Goal: Information Seeking & Learning: Check status

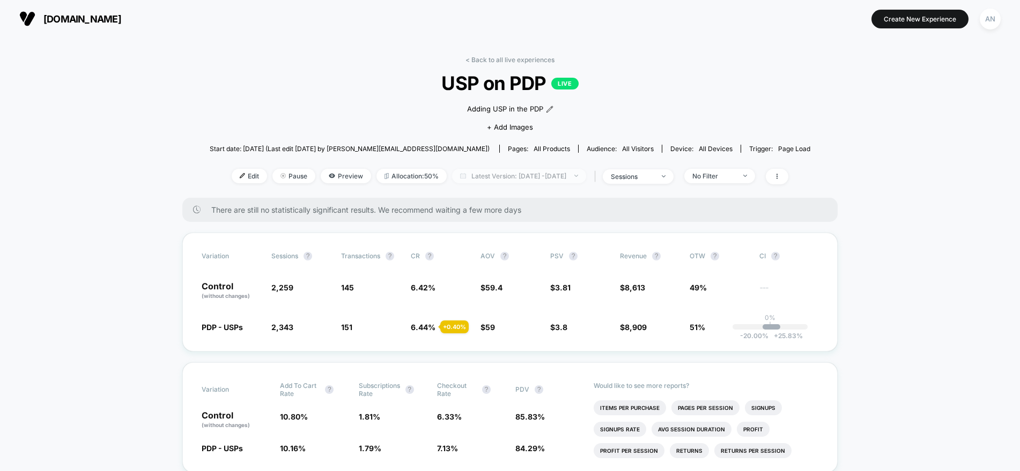
click at [481, 181] on span "Latest Version: Sep 6, 2025 - Sep 16, 2025" at bounding box center [519, 176] width 134 height 14
select select "*"
select select "****"
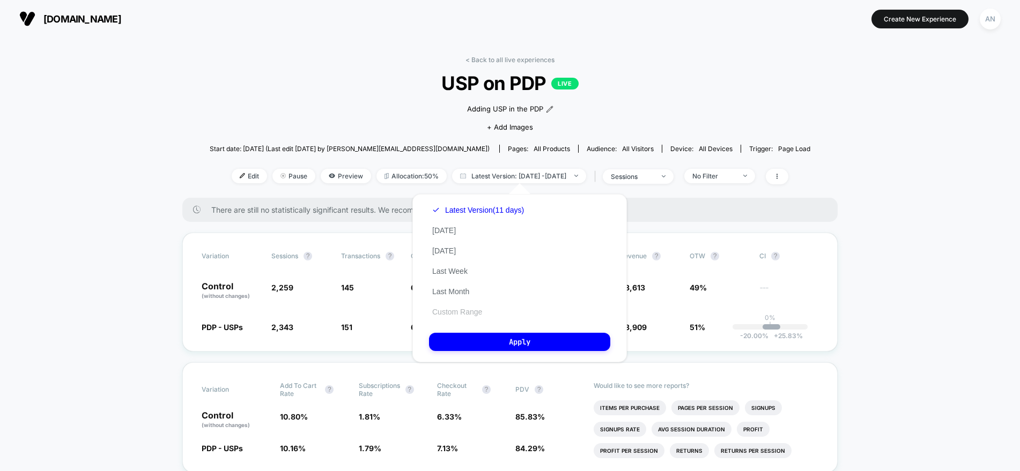
click at [444, 310] on button "Custom Range" at bounding box center [457, 312] width 56 height 10
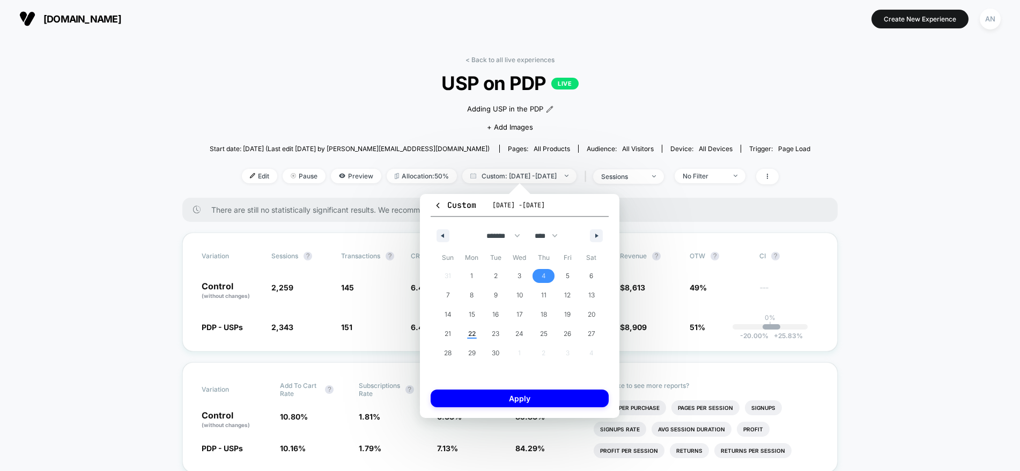
click at [544, 277] on span "4" at bounding box center [543, 275] width 4 height 19
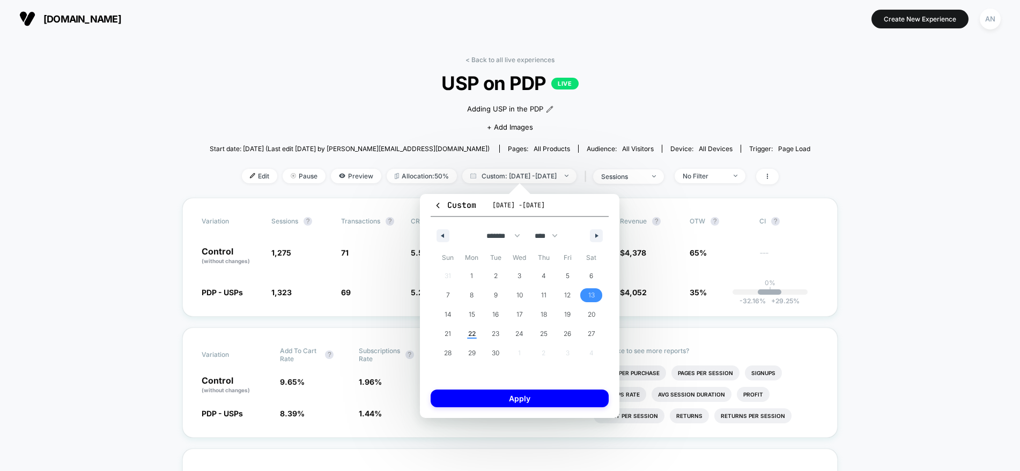
click at [592, 293] on span "13" at bounding box center [591, 295] width 6 height 19
click at [572, 311] on span "19" at bounding box center [567, 315] width 24 height 14
click at [591, 294] on span "13" at bounding box center [591, 295] width 6 height 19
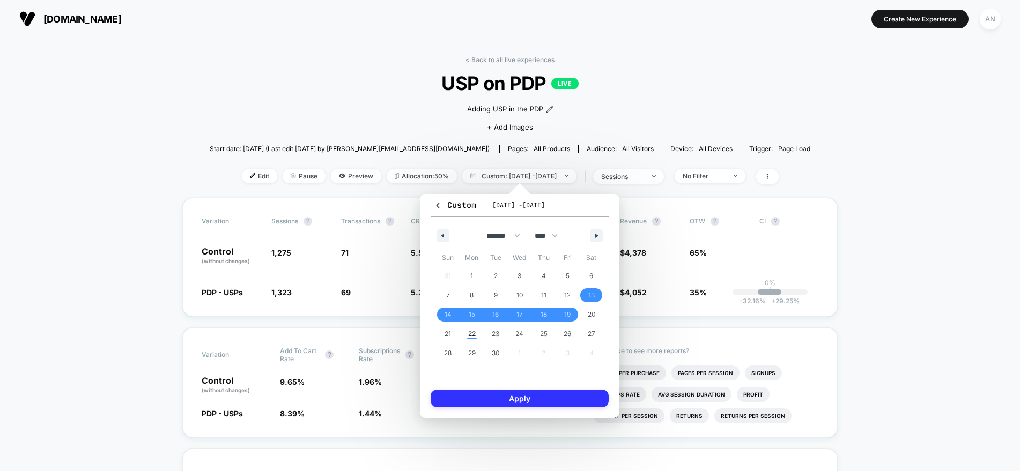
click at [542, 314] on button "Apply" at bounding box center [519, 399] width 178 height 18
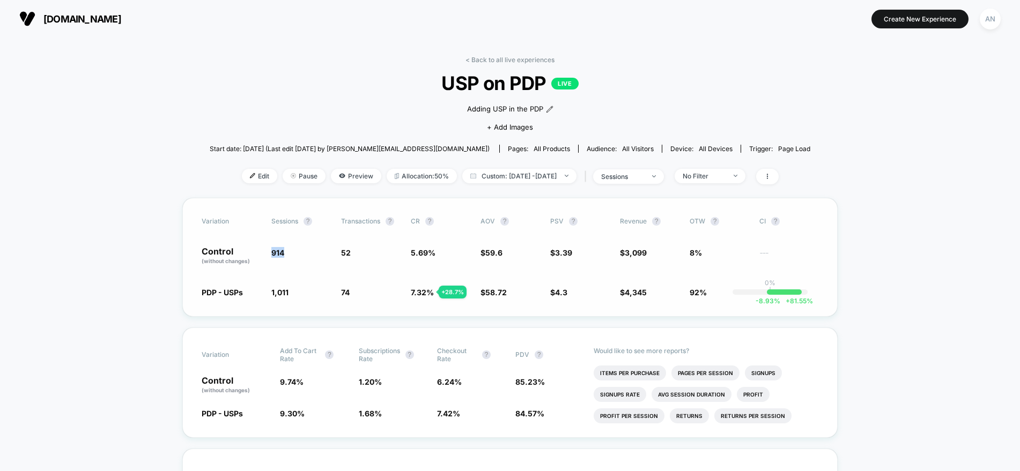
drag, startPoint x: 285, startPoint y: 250, endPoint x: 269, endPoint y: 250, distance: 16.1
click at [269, 250] on div "Control (without changes) 914 52 5.69 % $ 59.6 $ 3.39 $ 3,099 8% ---" at bounding box center [510, 256] width 616 height 18
copy span "914"
drag, startPoint x: 292, startPoint y: 289, endPoint x: 270, endPoint y: 289, distance: 22.0
click at [270, 289] on div "PDP - USPs 1,011 + 10.6 % 74 + 28.7 % 7.32 % + 28.7 % $ 58.72 - 1.5 % $ 4.3 + 2…" at bounding box center [510, 292] width 616 height 11
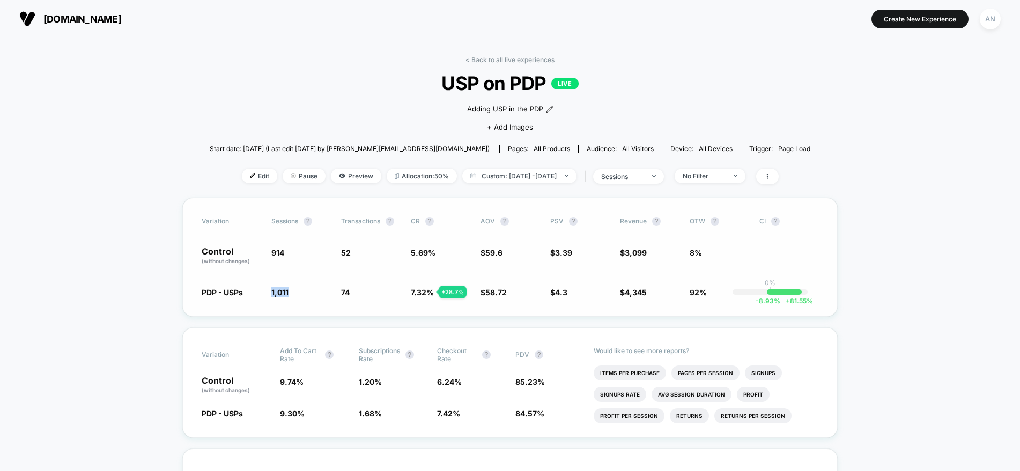
copy span "1,011"
drag, startPoint x: 649, startPoint y: 250, endPoint x: 621, endPoint y: 251, distance: 27.9
click at [621, 251] on span "$ 3,099" at bounding box center [649, 256] width 59 height 18
copy span "$ 3,099"
drag, startPoint x: 647, startPoint y: 290, endPoint x: 619, endPoint y: 290, distance: 27.9
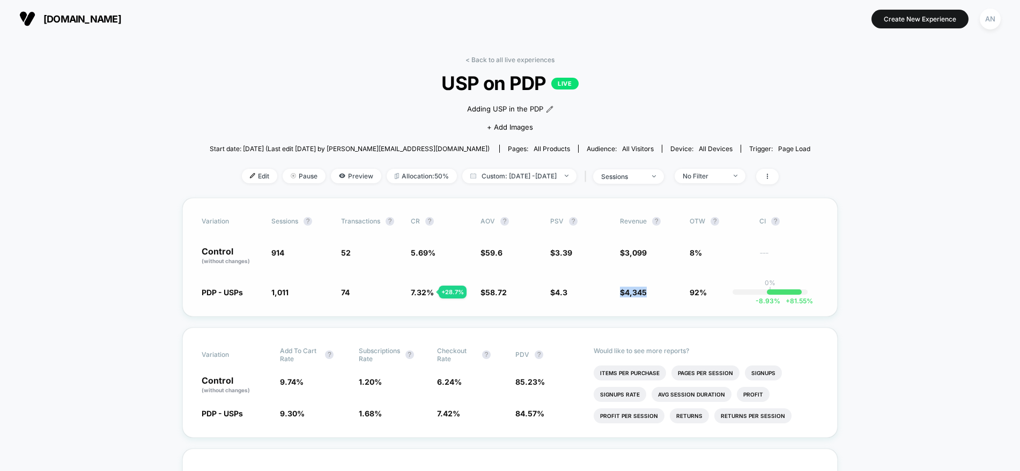
click at [619, 290] on div "PDP - USPs 1,011 + 10.6 % 74 + 28.7 % 7.32 % + 28.7 % $ 58.72 - 1.5 % $ 4.3 + 2…" at bounding box center [510, 292] width 616 height 11
copy span "$ 4,345"
drag, startPoint x: 501, startPoint y: 252, endPoint x: 480, endPoint y: 253, distance: 20.4
click at [480, 253] on span "$ 59.6" at bounding box center [491, 252] width 22 height 9
copy span "$ 59.6"
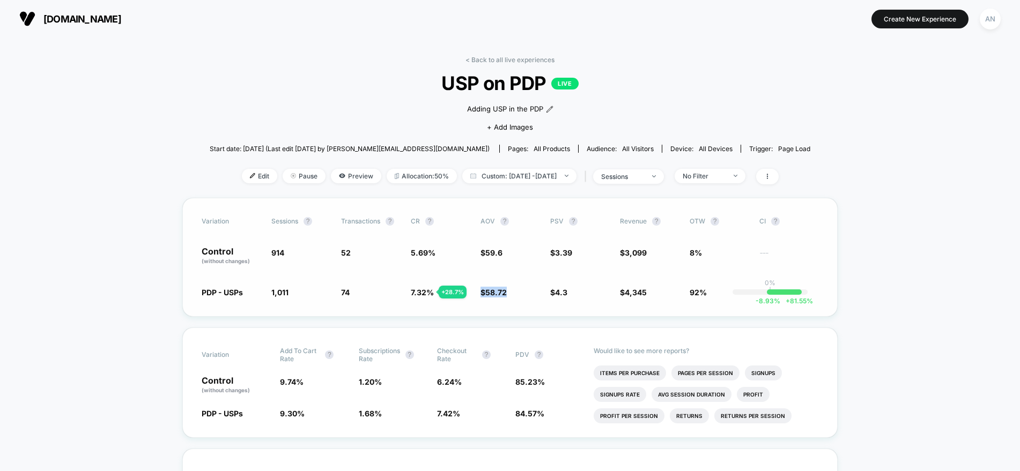
drag, startPoint x: 507, startPoint y: 291, endPoint x: 479, endPoint y: 291, distance: 27.9
click at [479, 291] on div "PDP - USPs 1,011 + 10.6 % 74 + 28.7 % 7.32 % + 28.7 % $ 58.72 - 1.5 % $ 4.3 + 2…" at bounding box center [510, 292] width 616 height 11
copy span "$ 58.72"
drag, startPoint x: 434, startPoint y: 252, endPoint x: 401, endPoint y: 253, distance: 33.3
click at [401, 253] on div "Control (without changes) 914 52 5.69 % $ 59.6 $ 3.39 $ 3,099 8% ---" at bounding box center [510, 256] width 616 height 18
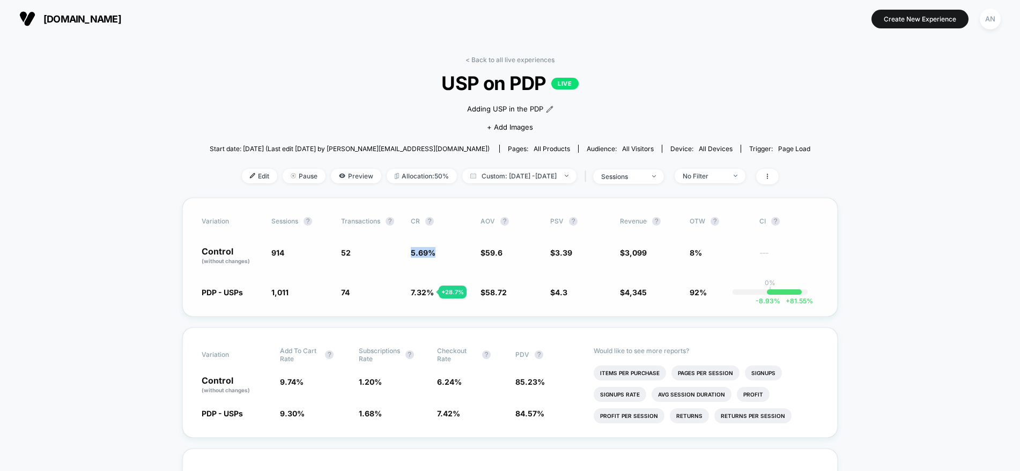
copy div "5.69 %"
click at [503, 173] on span "Custom: Sep 13, 2025 - Sep 19, 2025" at bounding box center [519, 176] width 114 height 14
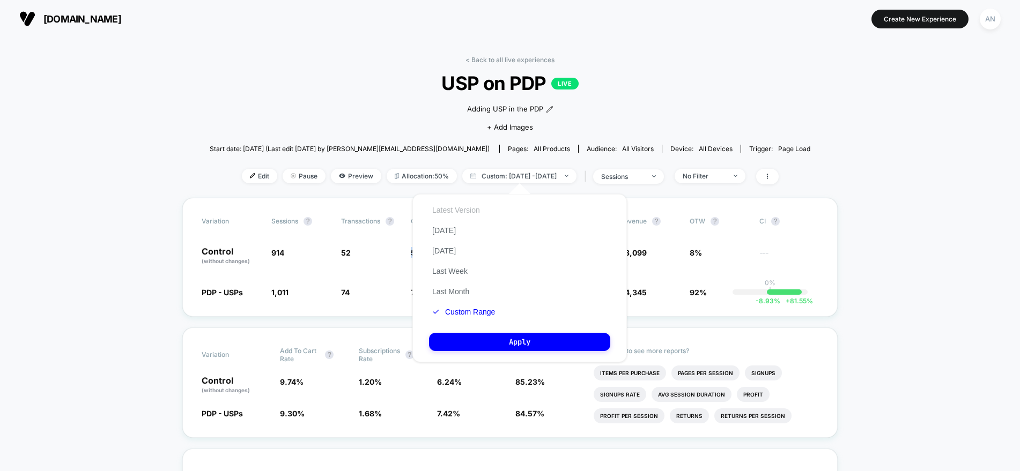
click at [463, 209] on button "Latest Version" at bounding box center [456, 210] width 54 height 10
click at [524, 314] on button "Apply" at bounding box center [519, 342] width 181 height 18
